Goal: Task Accomplishment & Management: Use online tool/utility

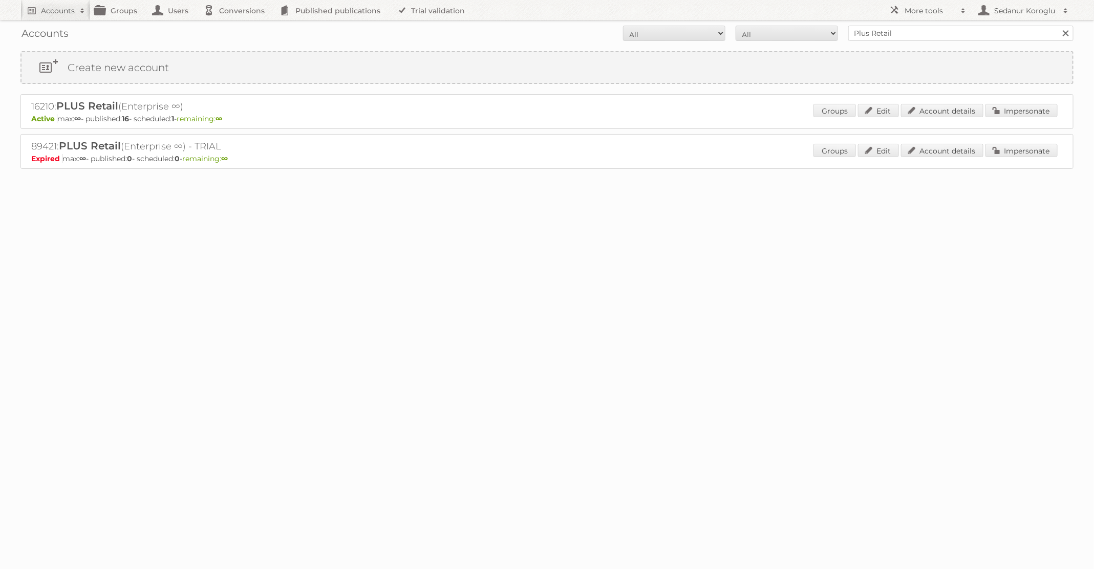
click at [789, 39] on form "All Active Expired Pending All Paid Trials Self service Plus Retail Search" at bounding box center [546, 33] width 1053 height 15
type input "P"
type input "dm drogerie"
click at [1058, 26] on input "Search" at bounding box center [1065, 33] width 15 height 15
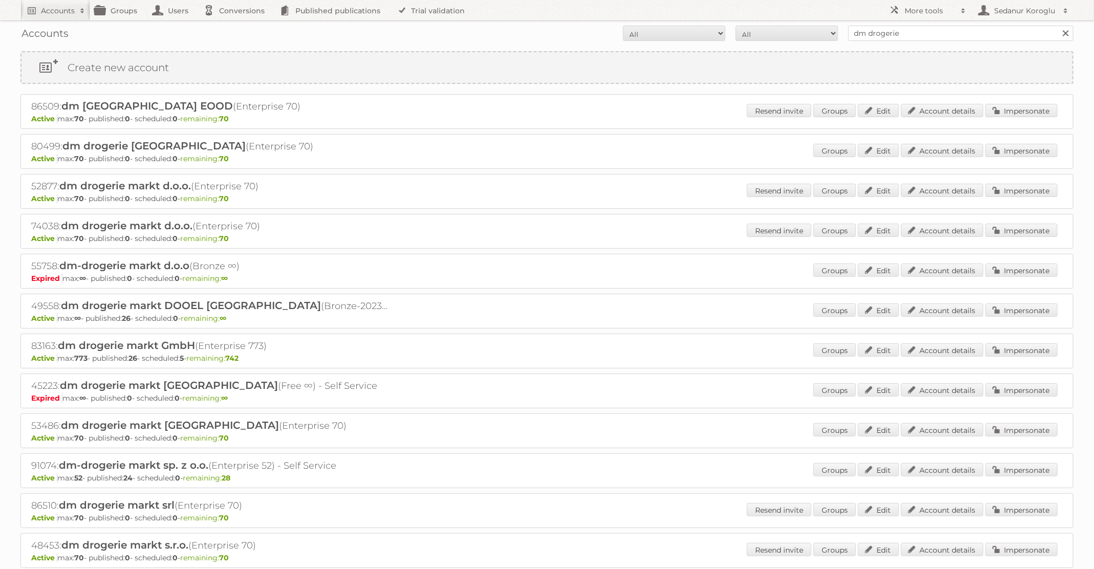
click at [995, 355] on div "Groups Edit Account details Impersonate" at bounding box center [935, 350] width 244 height 15
click at [1004, 349] on link "Impersonate" at bounding box center [1021, 349] width 72 height 13
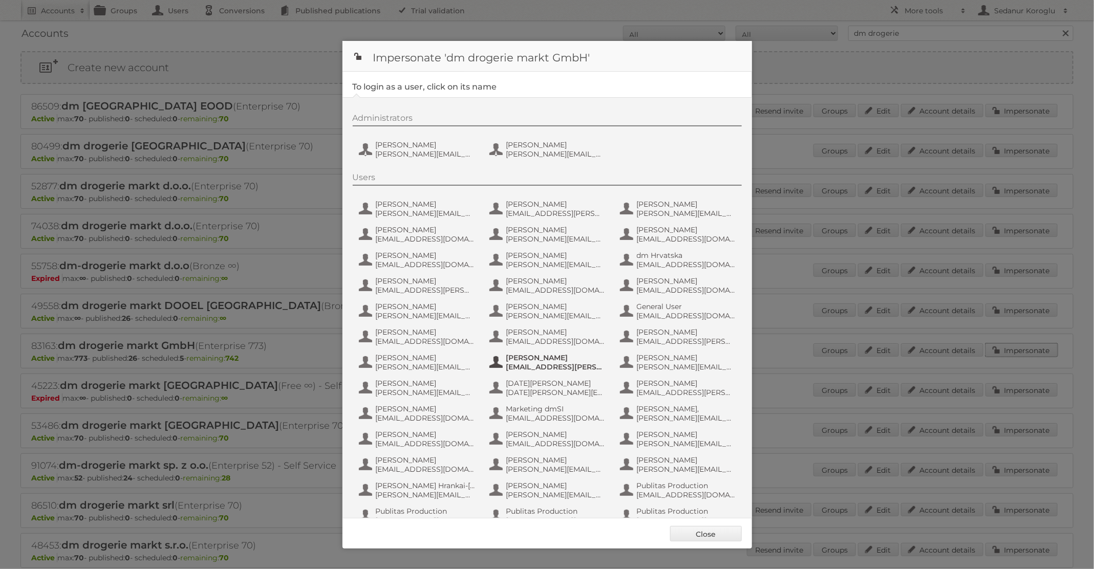
scroll to position [97, 0]
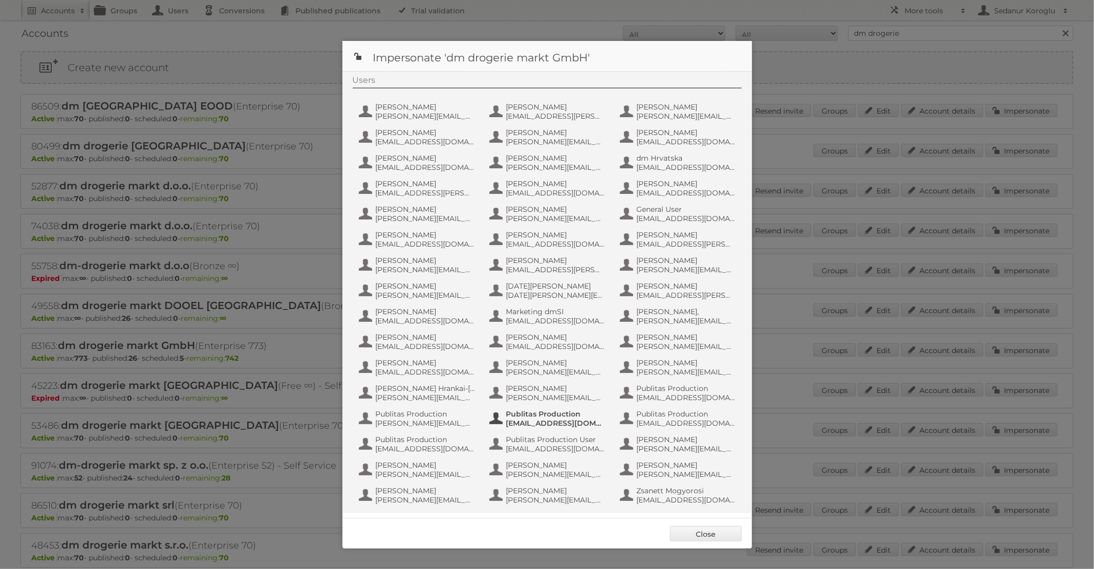
click at [575, 425] on span "[EMAIL_ADDRESS][DOMAIN_NAME]" at bounding box center [555, 423] width 99 height 9
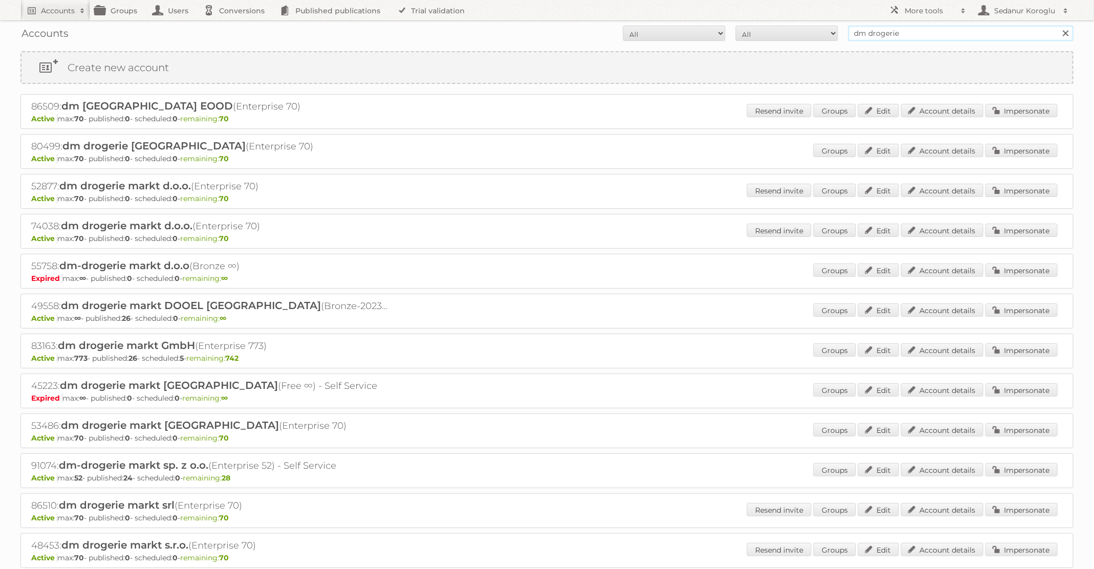
drag, startPoint x: 914, startPoint y: 33, endPoint x: 851, endPoint y: 33, distance: 63.5
click at [851, 33] on input "dm drogerie" at bounding box center [960, 33] width 225 height 15
type input "TFG Media"
click at [1058, 26] on input "Search" at bounding box center [1065, 33] width 15 height 15
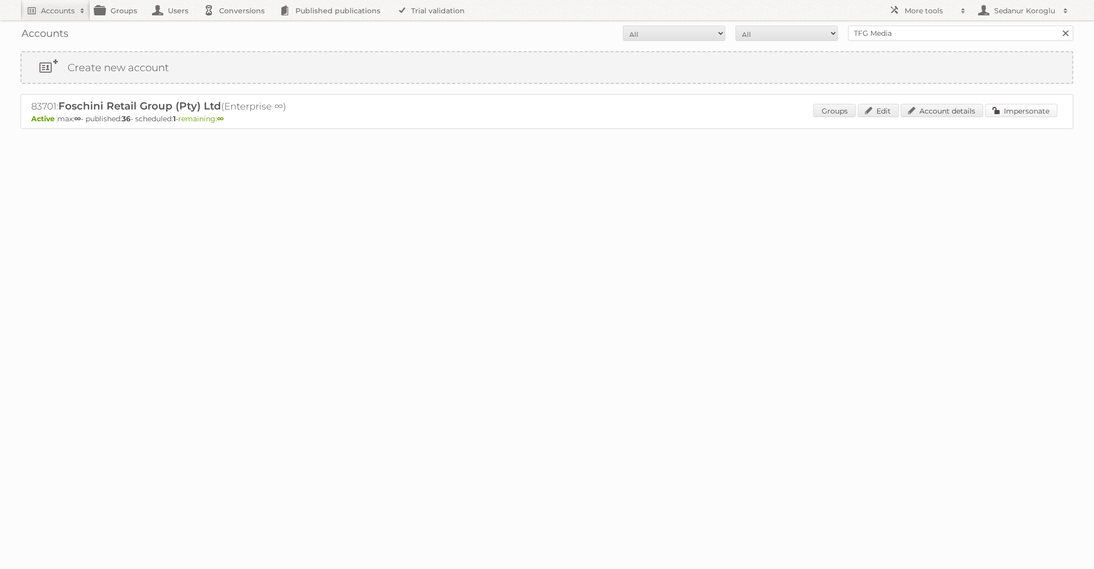
click at [1008, 105] on link "Impersonate" at bounding box center [1021, 110] width 72 height 13
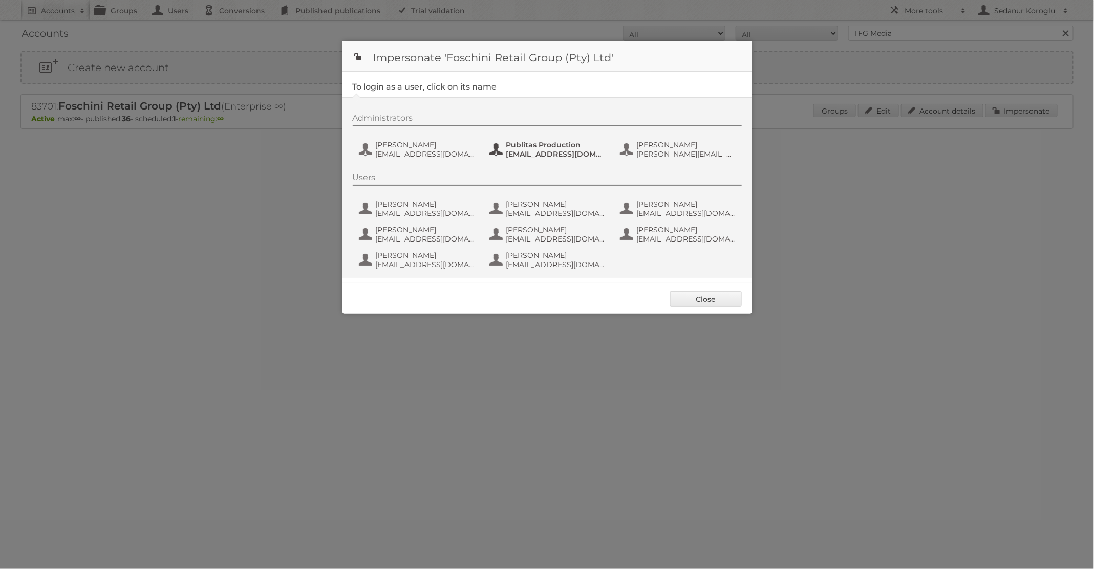
click at [517, 152] on span "fs+tfgmedia@publitas.com" at bounding box center [555, 153] width 99 height 9
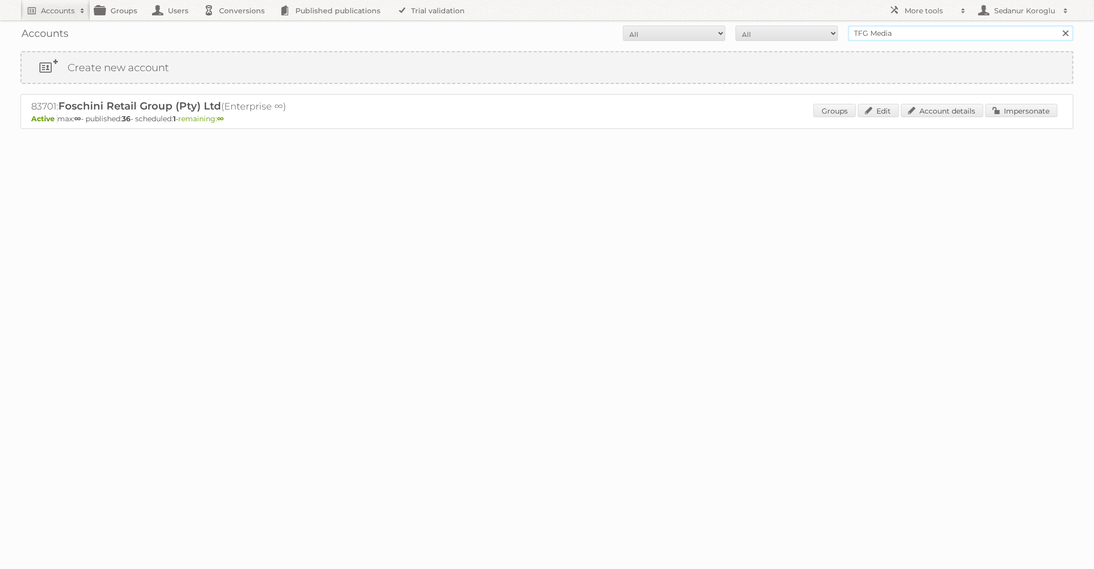
drag, startPoint x: 896, startPoint y: 34, endPoint x: 819, endPoint y: 34, distance: 77.8
click at [819, 34] on form "All Active Expired Pending All Paid Trials Self service TFG Media Search" at bounding box center [546, 33] width 1053 height 15
type input "dm drogerie"
click at [1058, 26] on input "Search" at bounding box center [1065, 33] width 15 height 15
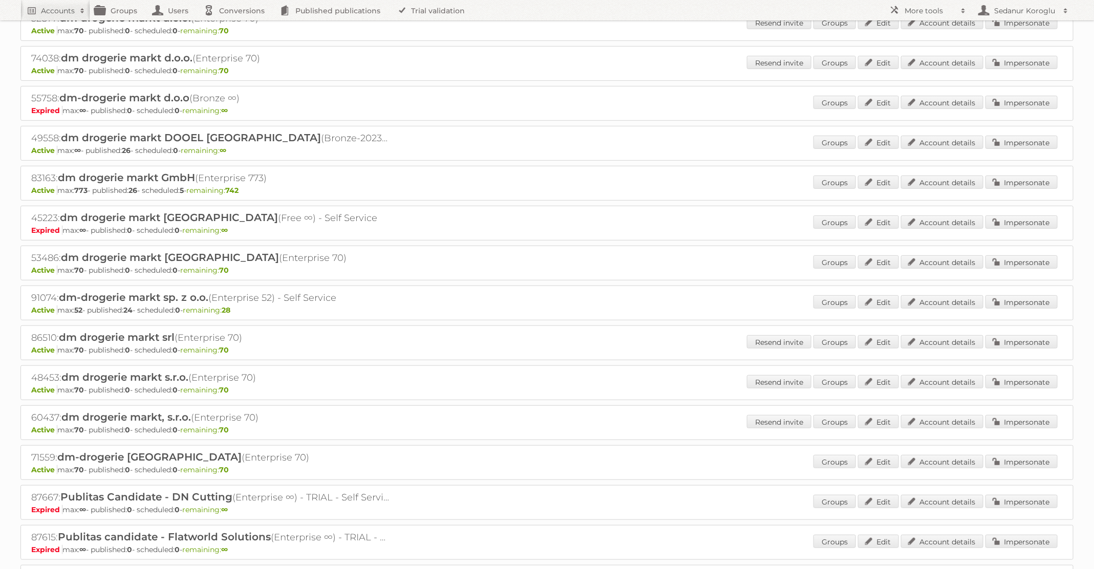
scroll to position [195, 0]
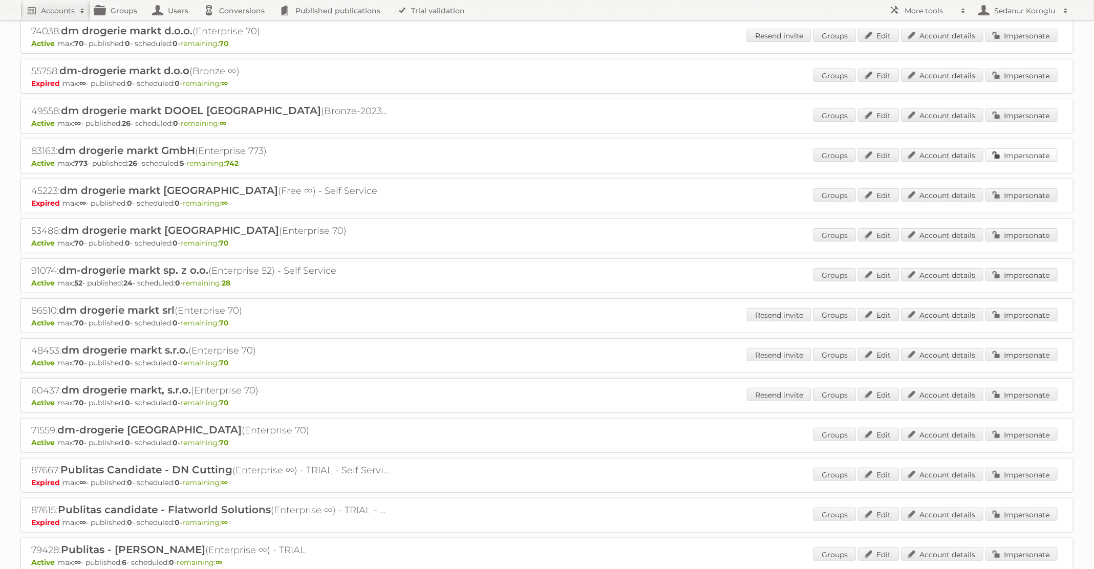
click at [1017, 150] on link "Impersonate" at bounding box center [1021, 154] width 72 height 13
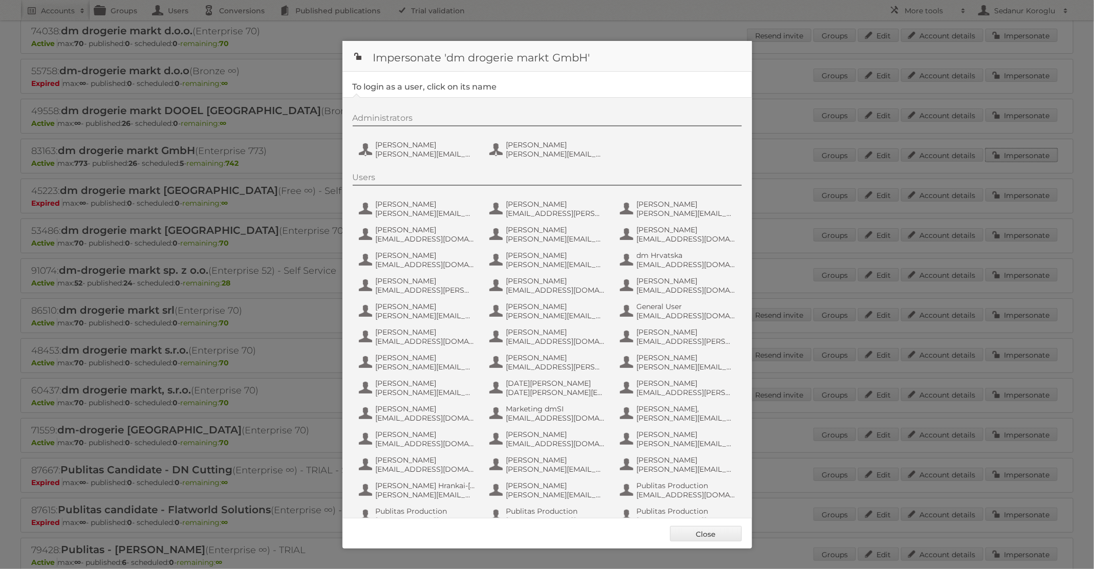
scroll to position [97, 0]
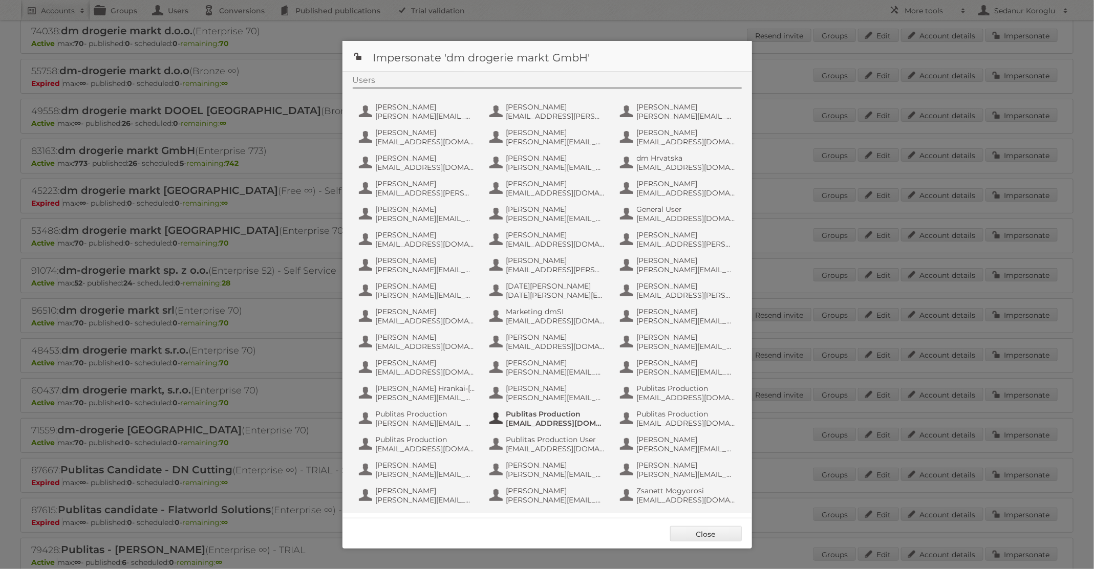
click at [573, 427] on span "fs+dmGmbH@publitas.com" at bounding box center [555, 423] width 99 height 9
